Goal: Check status: Check status

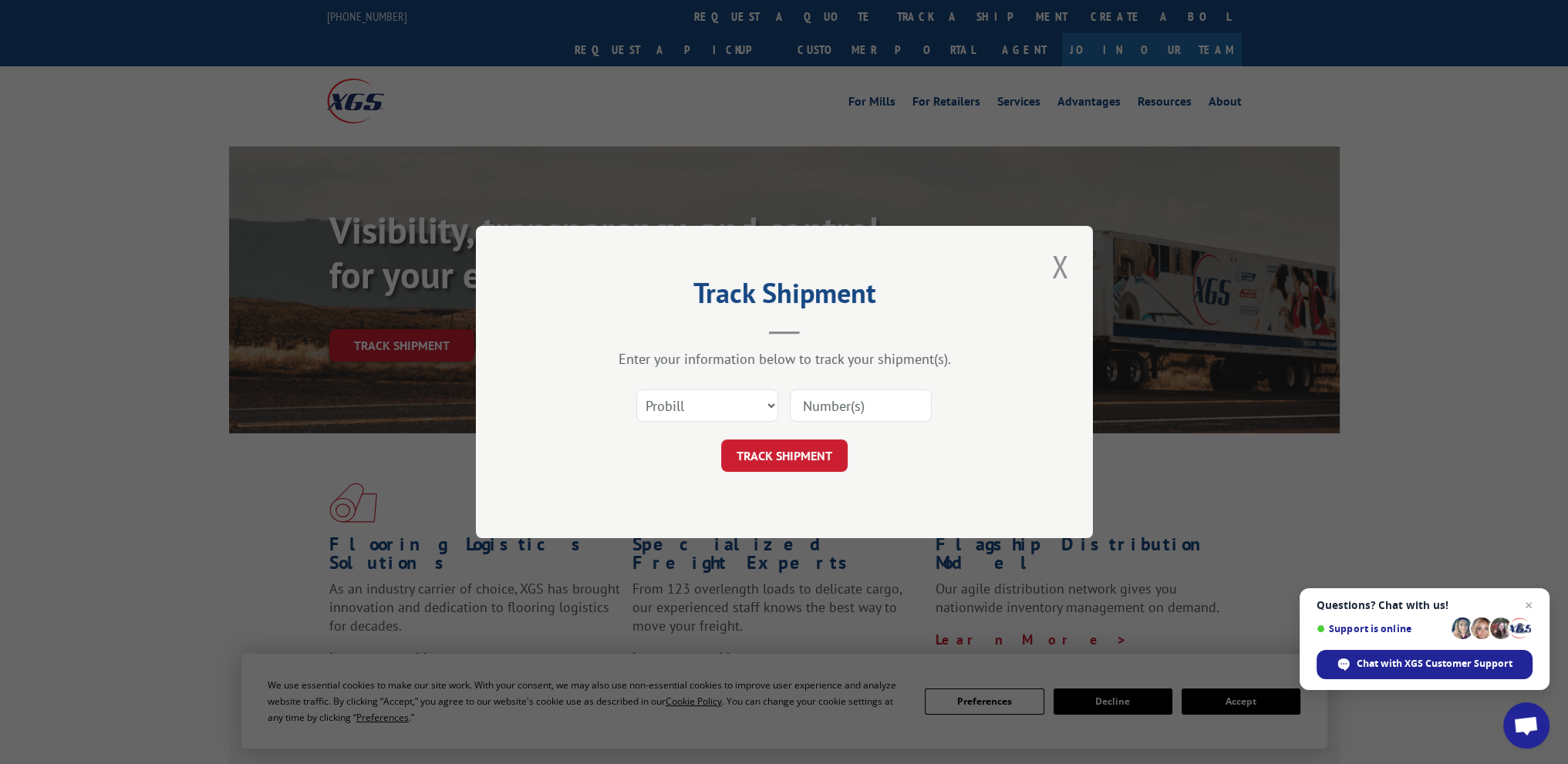
paste input "17534271"
type input "17534271"
click at [799, 456] on button "TRACK SHIPMENT" at bounding box center [784, 456] width 126 height 32
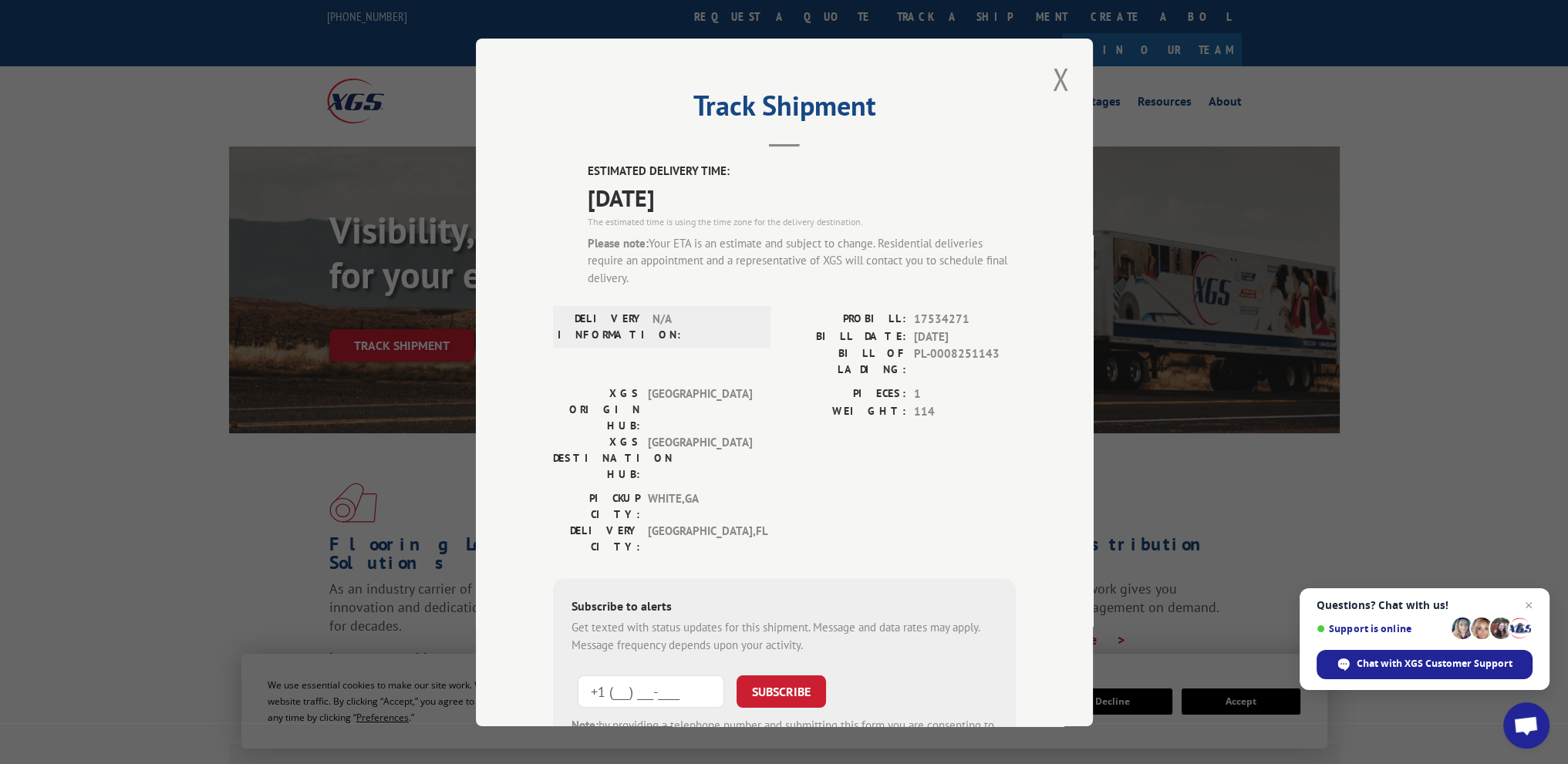
click at [673, 675] on input "+1 (___) ___-____" at bounding box center [651, 691] width 147 height 32
type input "[PHONE_NUMBER]"
click at [749, 675] on button "SUBSCRIBE" at bounding box center [781, 691] width 90 height 32
click at [1048, 67] on button "Close modal" at bounding box center [1061, 79] width 27 height 43
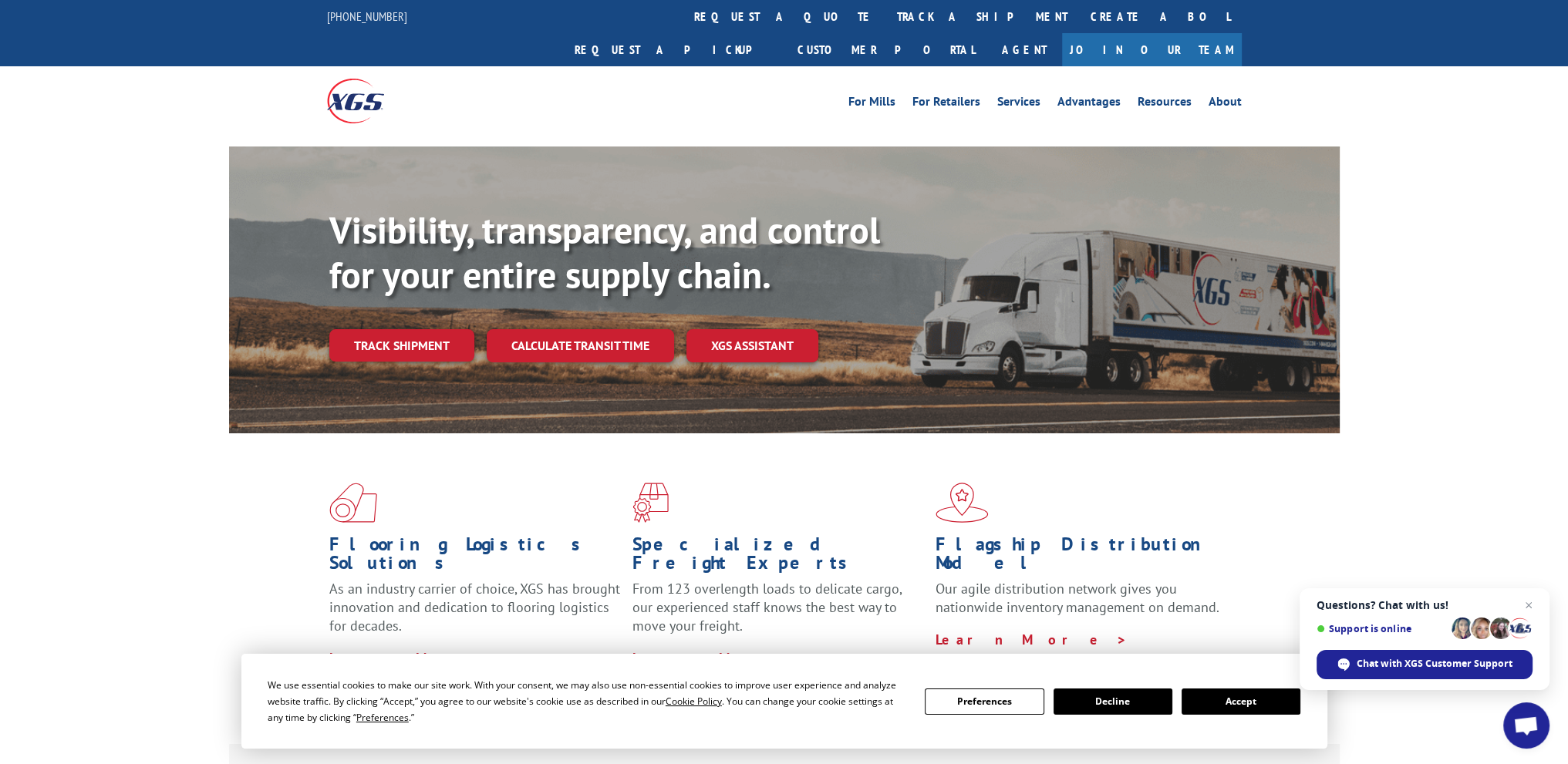
click at [1134, 707] on button "Decline" at bounding box center [1113, 702] width 119 height 27
